Goal: Feedback & Contribution: Submit feedback/report problem

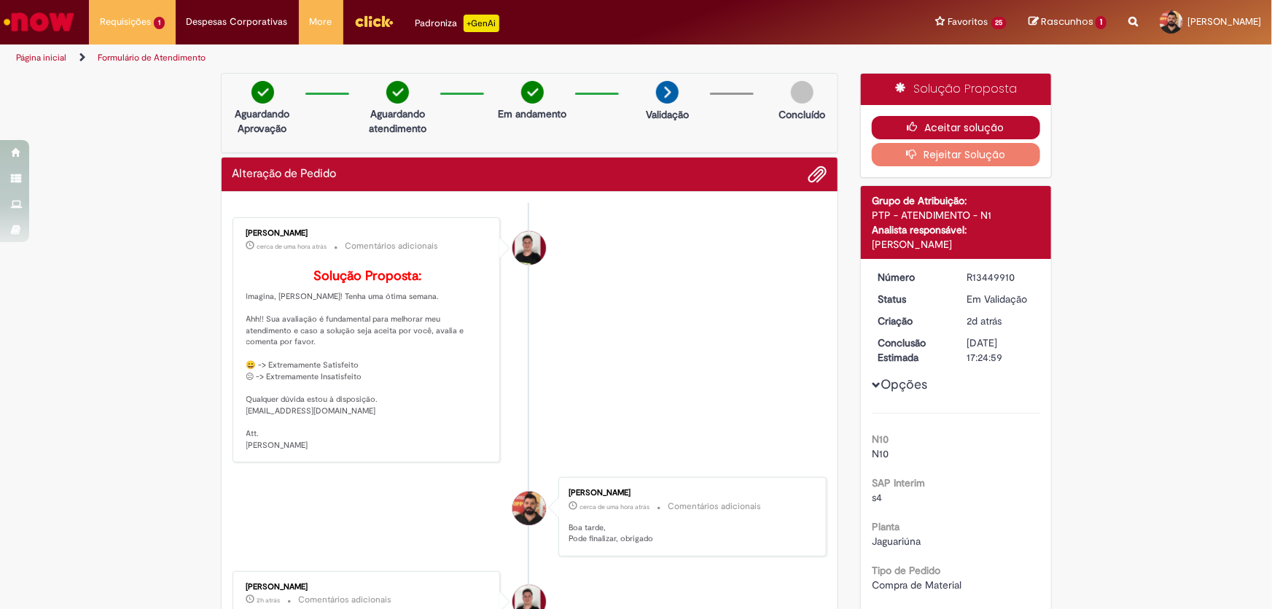
click at [970, 127] on button "Aceitar solução" at bounding box center [956, 127] width 168 height 23
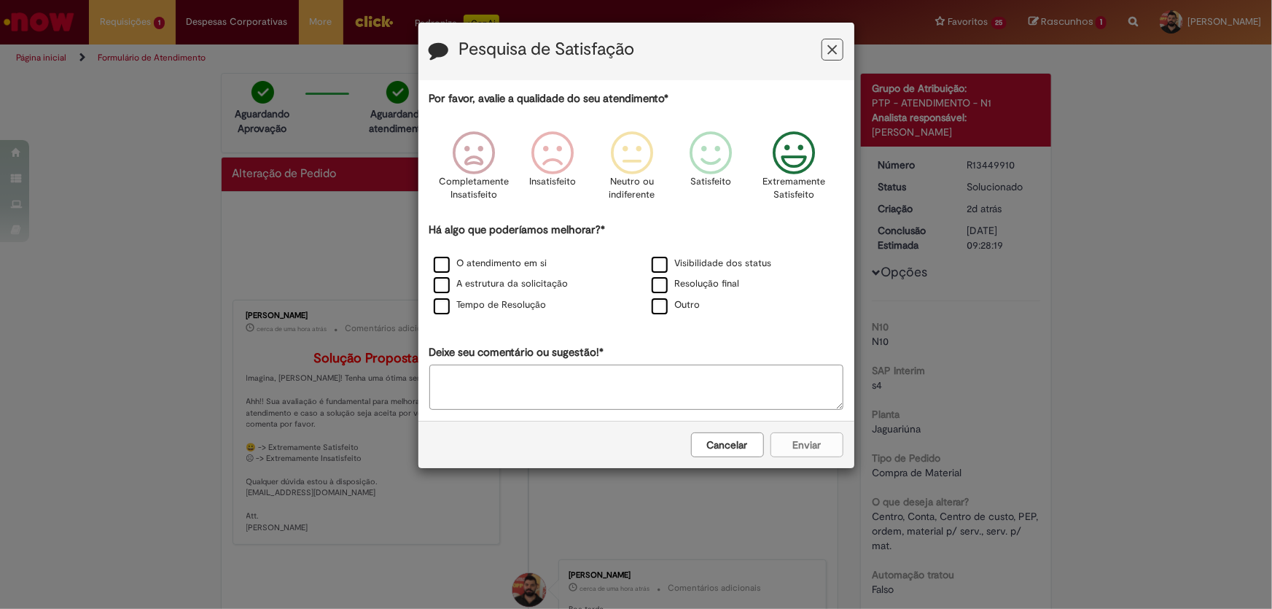
click at [788, 150] on icon "Feedback" at bounding box center [793, 153] width 55 height 44
drag, startPoint x: 613, startPoint y: 230, endPoint x: 605, endPoint y: 231, distance: 8.1
click at [605, 231] on div "Há algo que poderíamos melhorar?* O atendimento em si Visibilidade dos status A…" at bounding box center [636, 269] width 414 height 94
click at [586, 227] on div "Há algo que poderíamos melhorar?* O atendimento em si Visibilidade dos status A…" at bounding box center [636, 269] width 414 height 94
click at [784, 443] on div "Cancelar Enviar" at bounding box center [636, 444] width 436 height 47
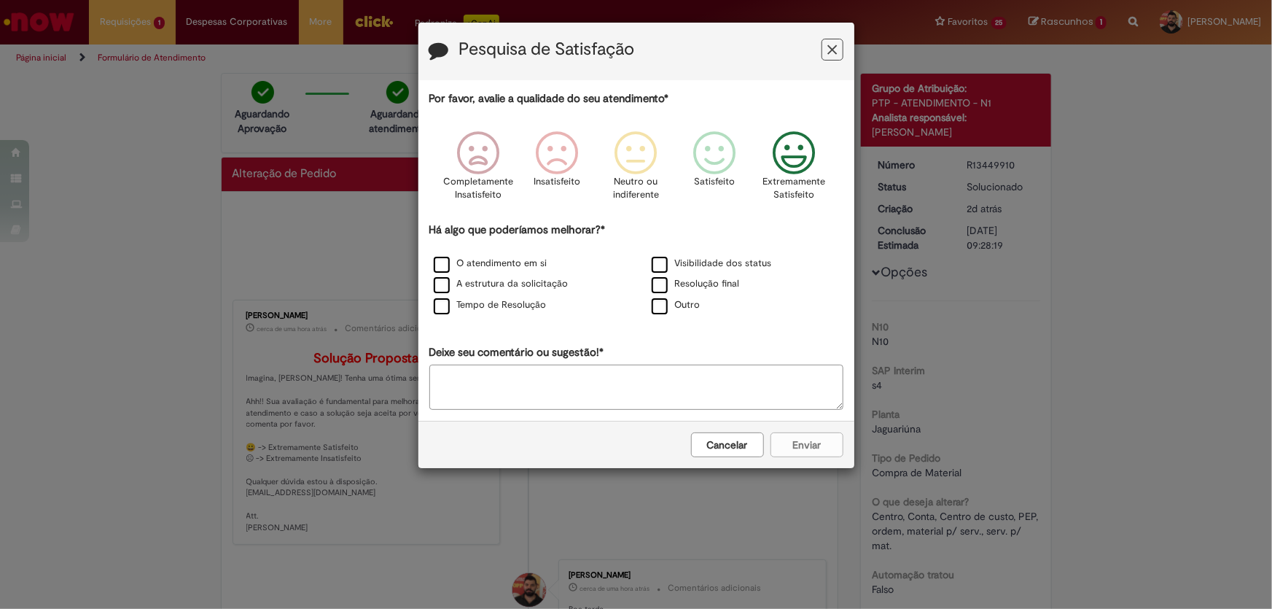
click at [685, 370] on textarea "Deixe seu comentário ou sugestão!*" at bounding box center [636, 387] width 414 height 45
type textarea "**"
click at [788, 444] on div "Cancelar Enviar" at bounding box center [636, 444] width 436 height 47
click at [660, 307] on label "Outro" at bounding box center [676, 305] width 49 height 14
drag, startPoint x: 483, startPoint y: 377, endPoint x: 386, endPoint y: 377, distance: 97.0
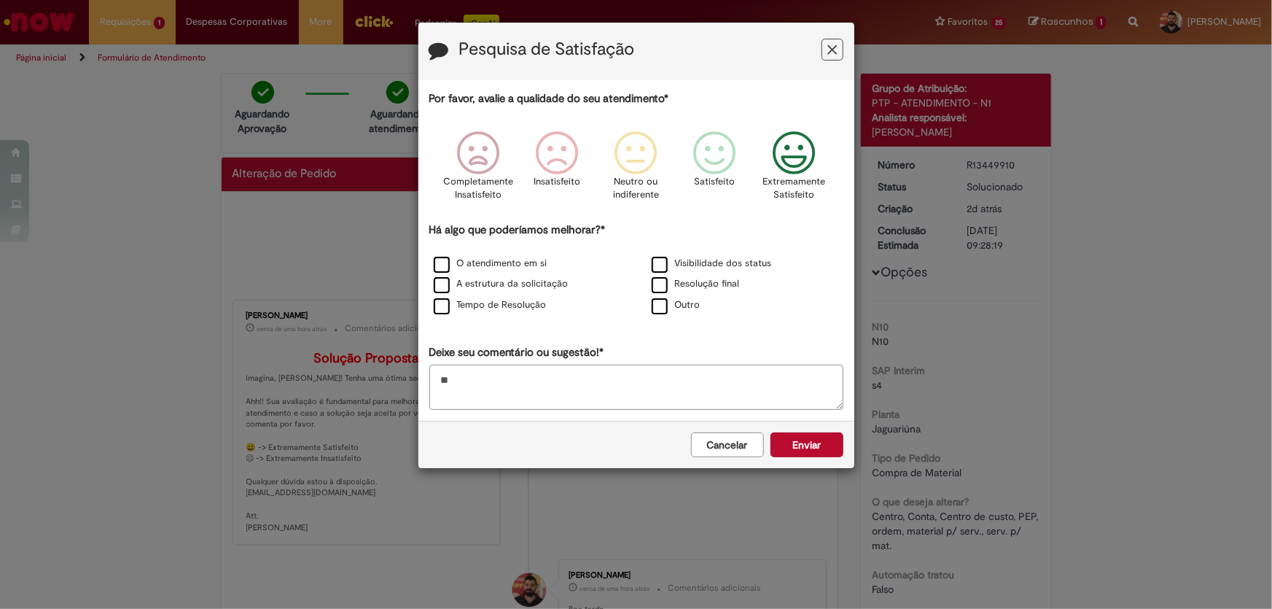
click at [386, 377] on div "Pesquisa de Satisfação Por favor, avalie a qualidade do seu atendimento* Comple…" at bounding box center [636, 304] width 1272 height 609
